Goal: Obtain resource: Obtain resource

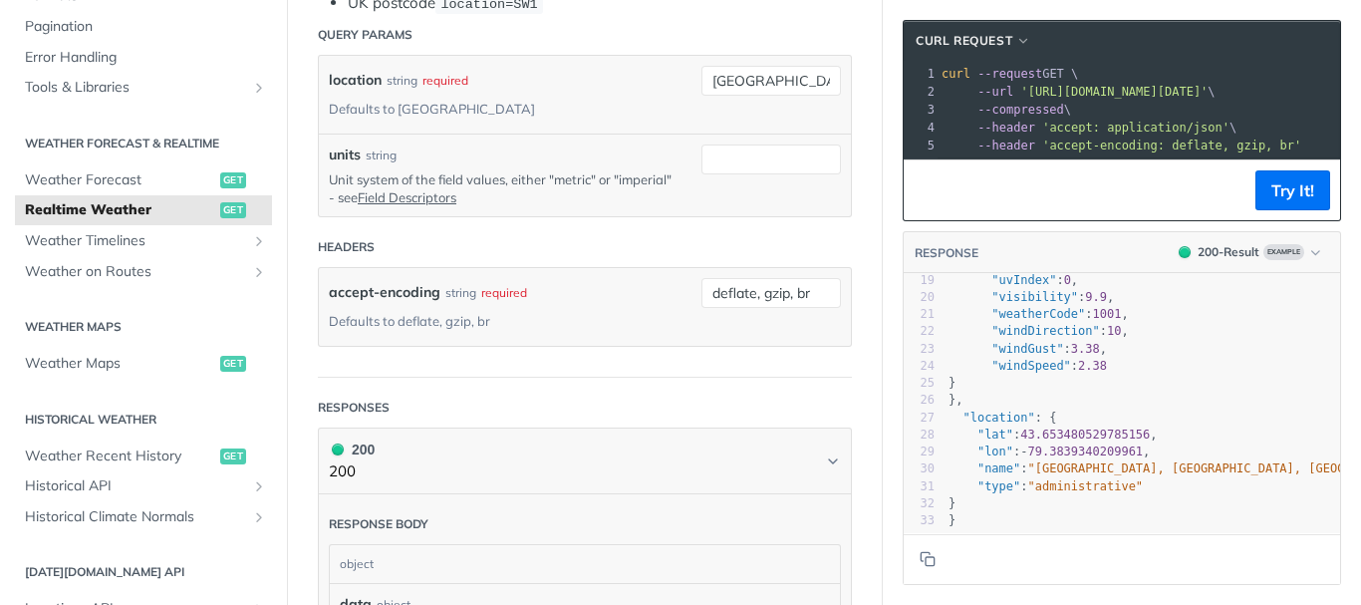
scroll to position [345, 0]
click at [220, 214] on span "get" at bounding box center [233, 210] width 26 height 16
click at [173, 214] on span "Realtime Weather" at bounding box center [120, 210] width 190 height 20
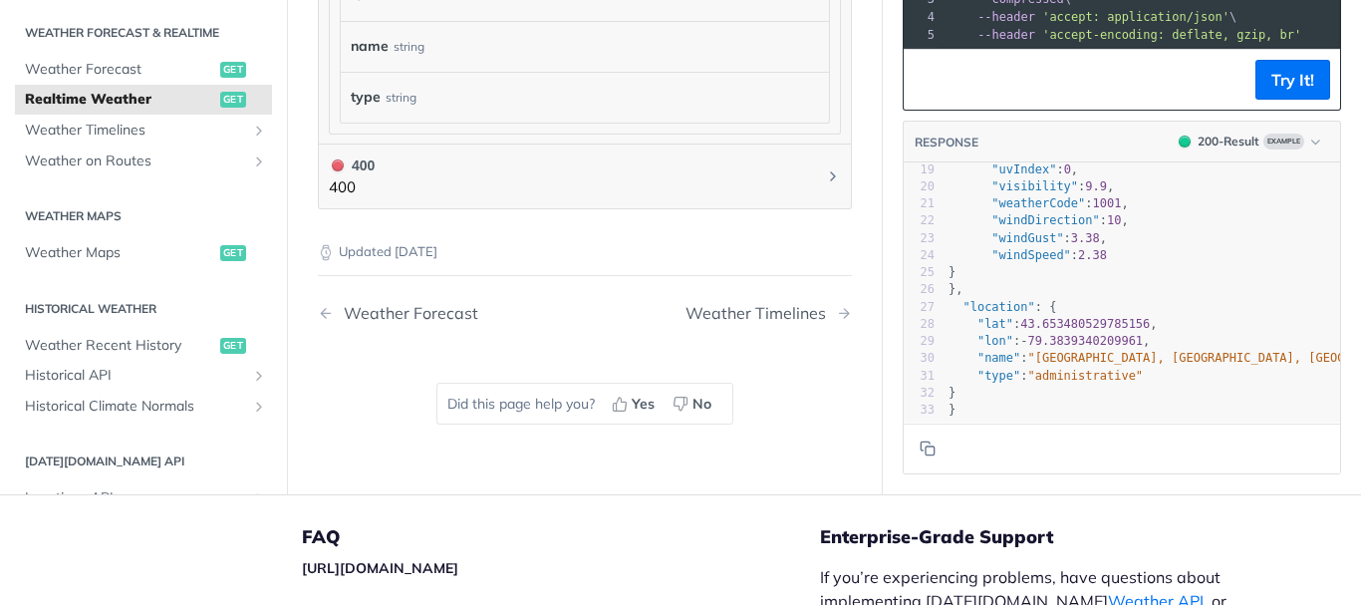
scroll to position [0, 0]
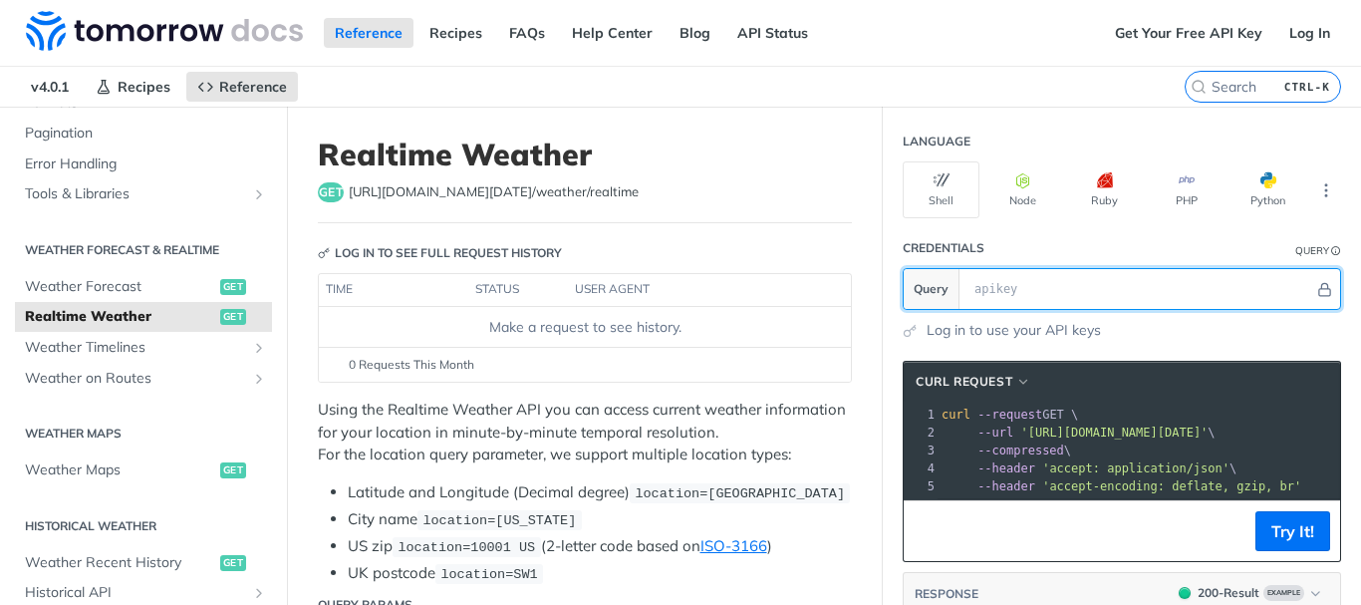
click at [975, 294] on input "text" at bounding box center [1139, 289] width 350 height 40
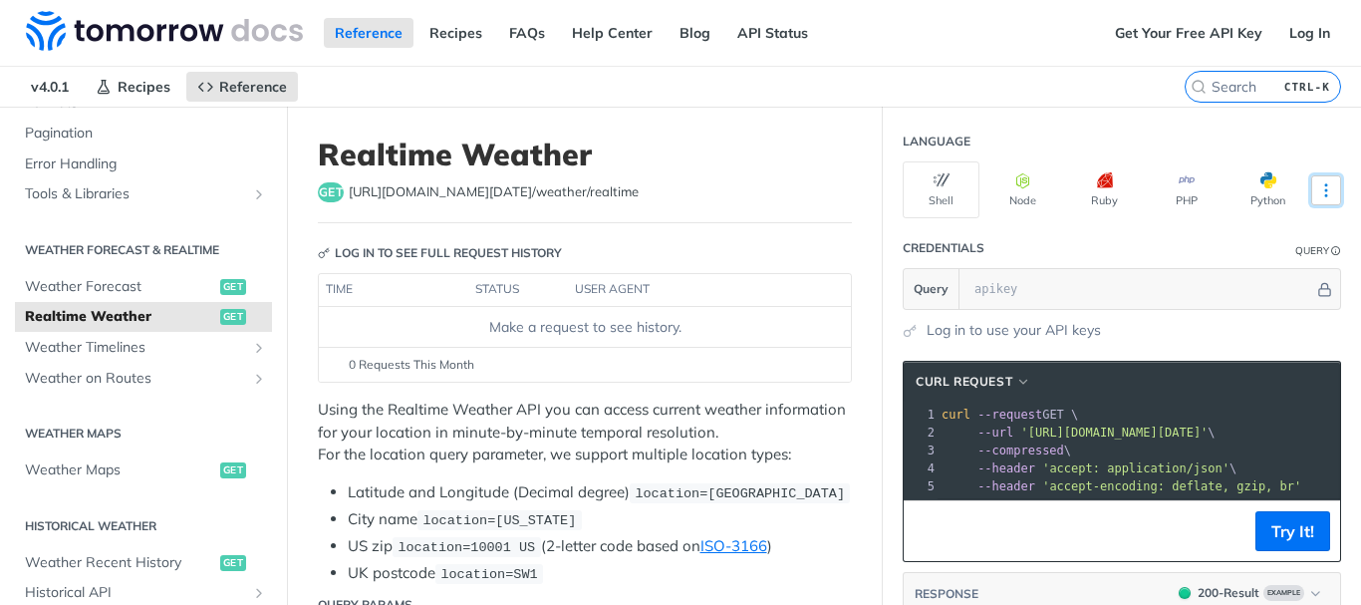
click at [1317, 189] on icon "More ellipsis" at bounding box center [1326, 190] width 18 height 18
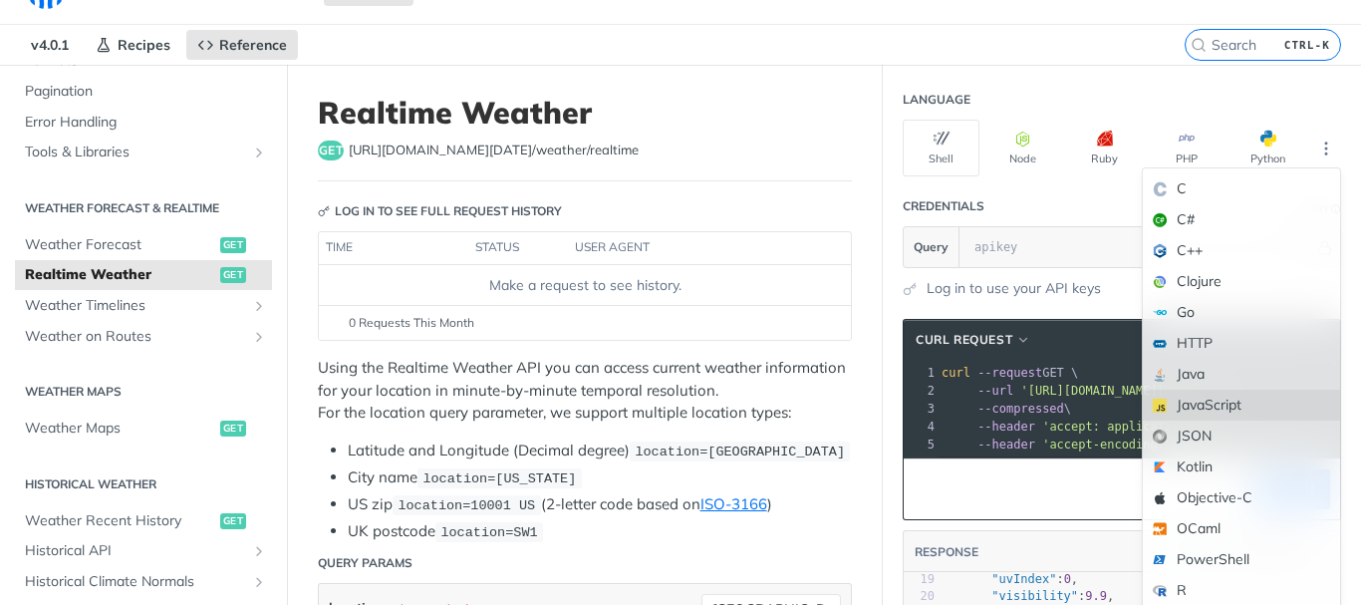
click at [1187, 401] on div "JavaScript" at bounding box center [1241, 404] width 197 height 31
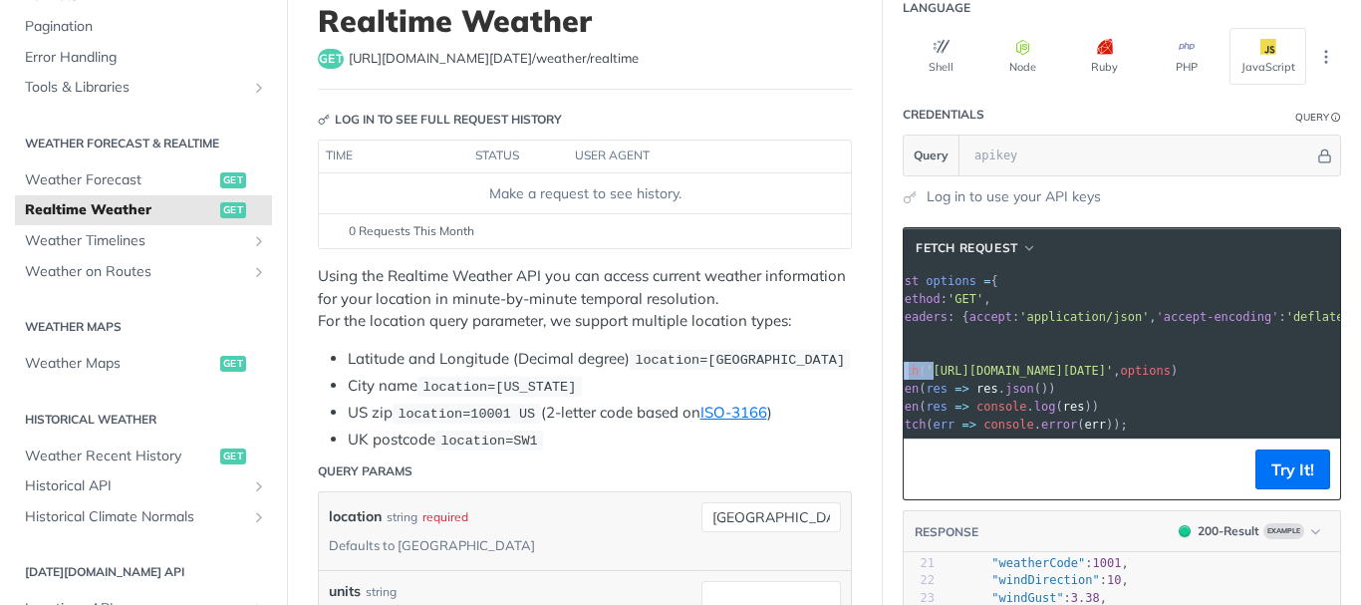
scroll to position [0, 59]
drag, startPoint x: 971, startPoint y: 371, endPoint x: 1309, endPoint y: 369, distance: 337.7
click at [1113, 369] on span "'[URL][DOMAIN_NAME][DATE]'" at bounding box center [1018, 371] width 187 height 14
copy span "[URL][DOMAIN_NAME][DATE]"
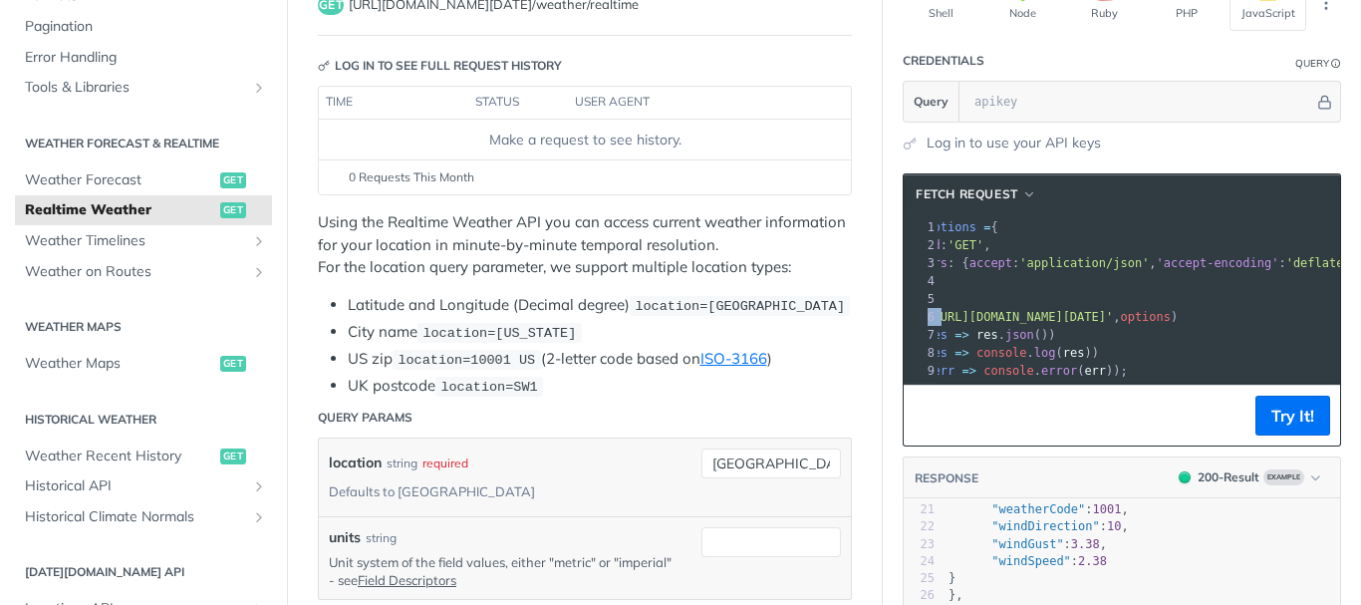
scroll to position [0, 0]
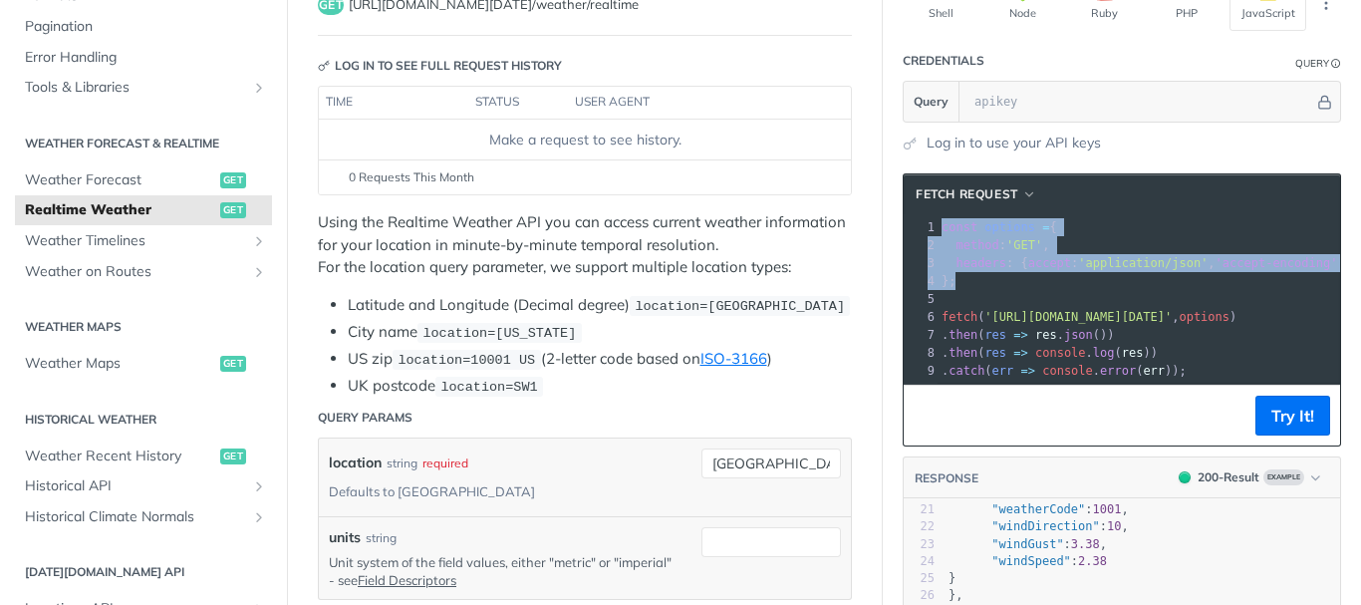
drag, startPoint x: 926, startPoint y: 228, endPoint x: 955, endPoint y: 287, distance: 65.5
click at [955, 287] on div "1 const options = { 2 method : 'GET' , 3 headers : { accept : 'application/json…" at bounding box center [1200, 298] width 526 height 161
copy div "const options = { 2 method : 'GET' , 3 headers : { accept : 'application/json' …"
